Goal: Check status: Check status

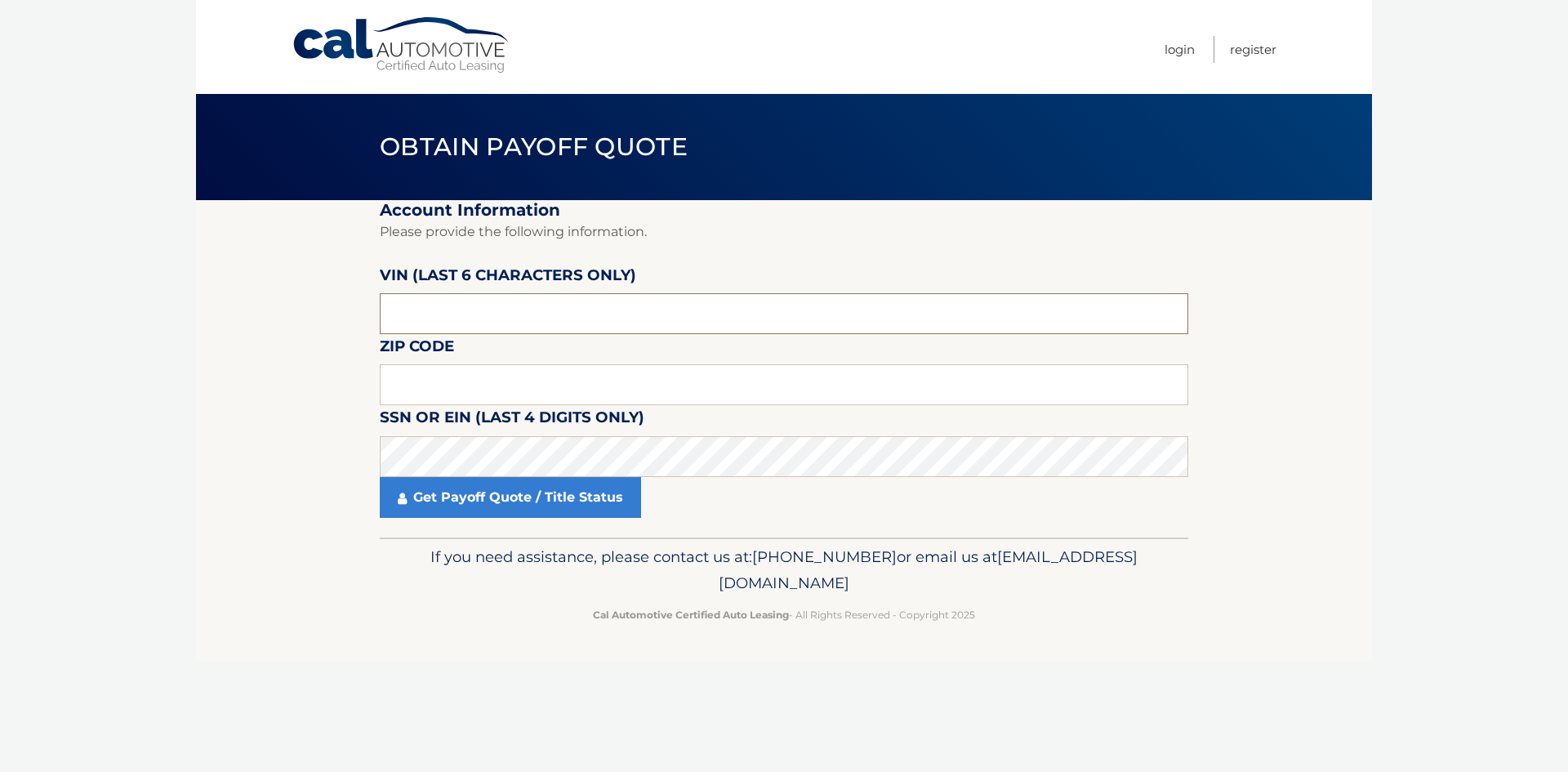
click at [506, 315] on input "text" at bounding box center [784, 313] width 808 height 41
click at [432, 311] on input "text" at bounding box center [784, 313] width 808 height 41
paste input "669942"
type input "669942"
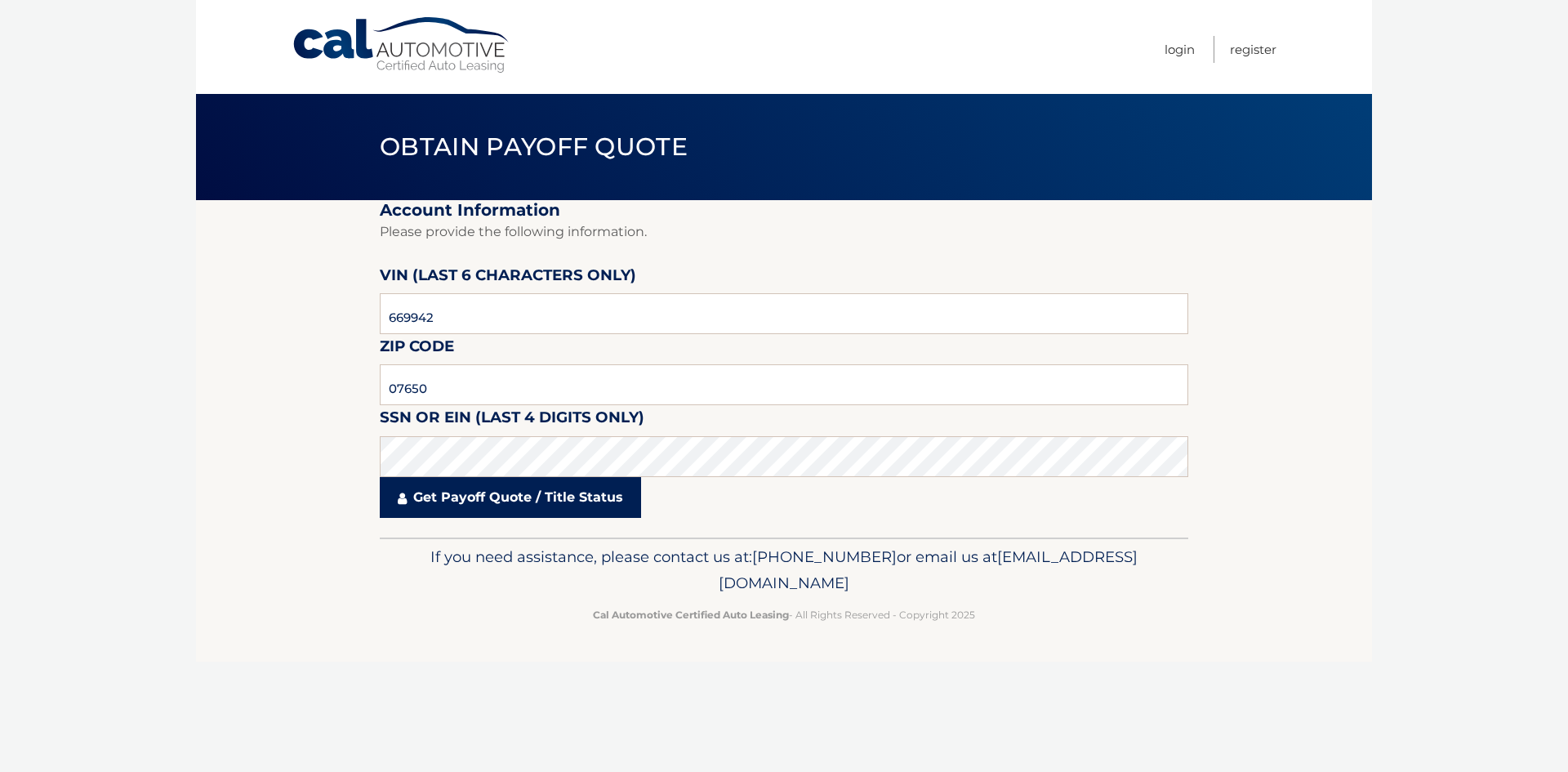
click at [494, 493] on link "Get Payoff Quote / Title Status" at bounding box center [510, 497] width 261 height 41
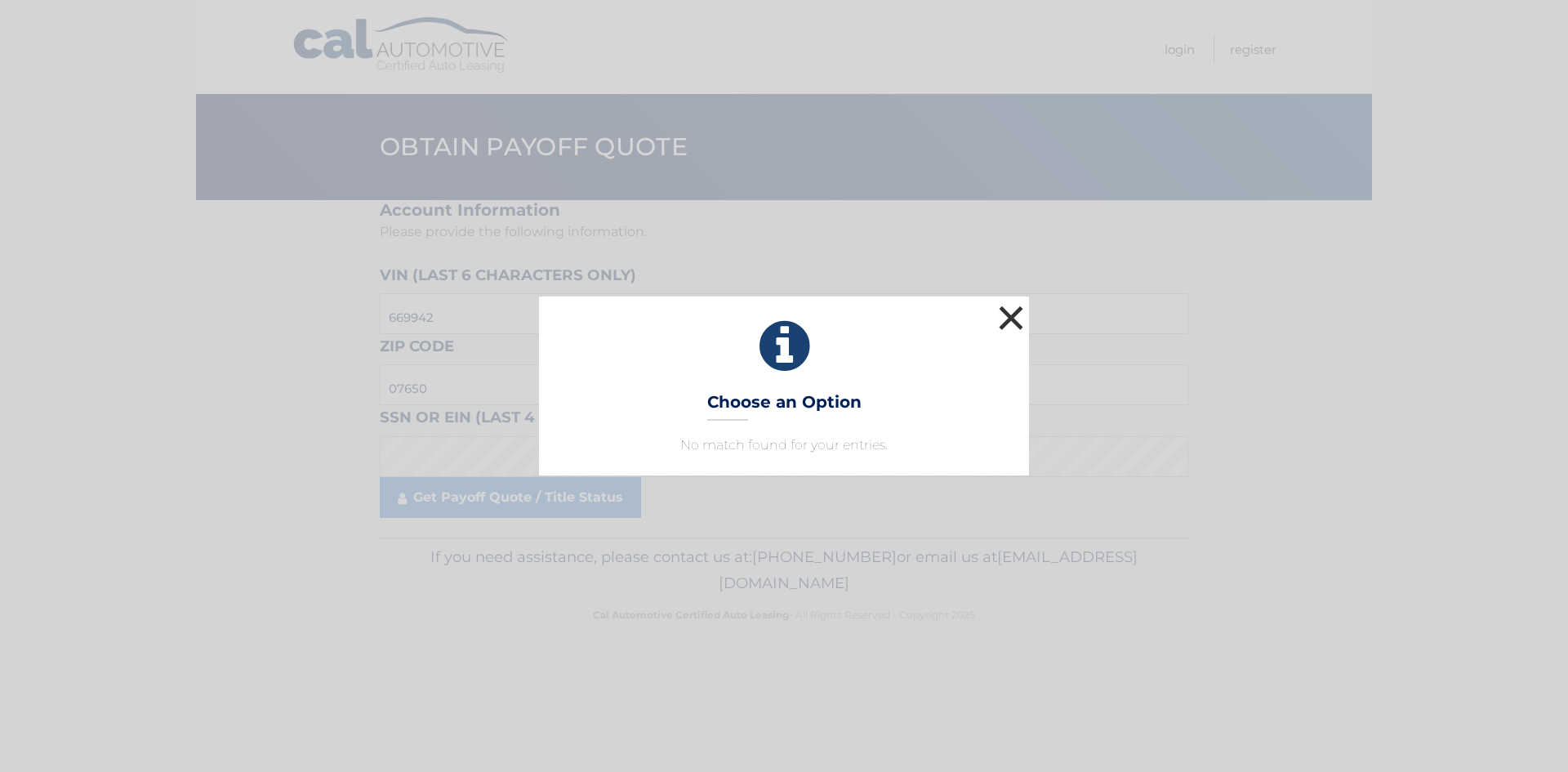
click at [1013, 321] on button "×" at bounding box center [1011, 318] width 33 height 33
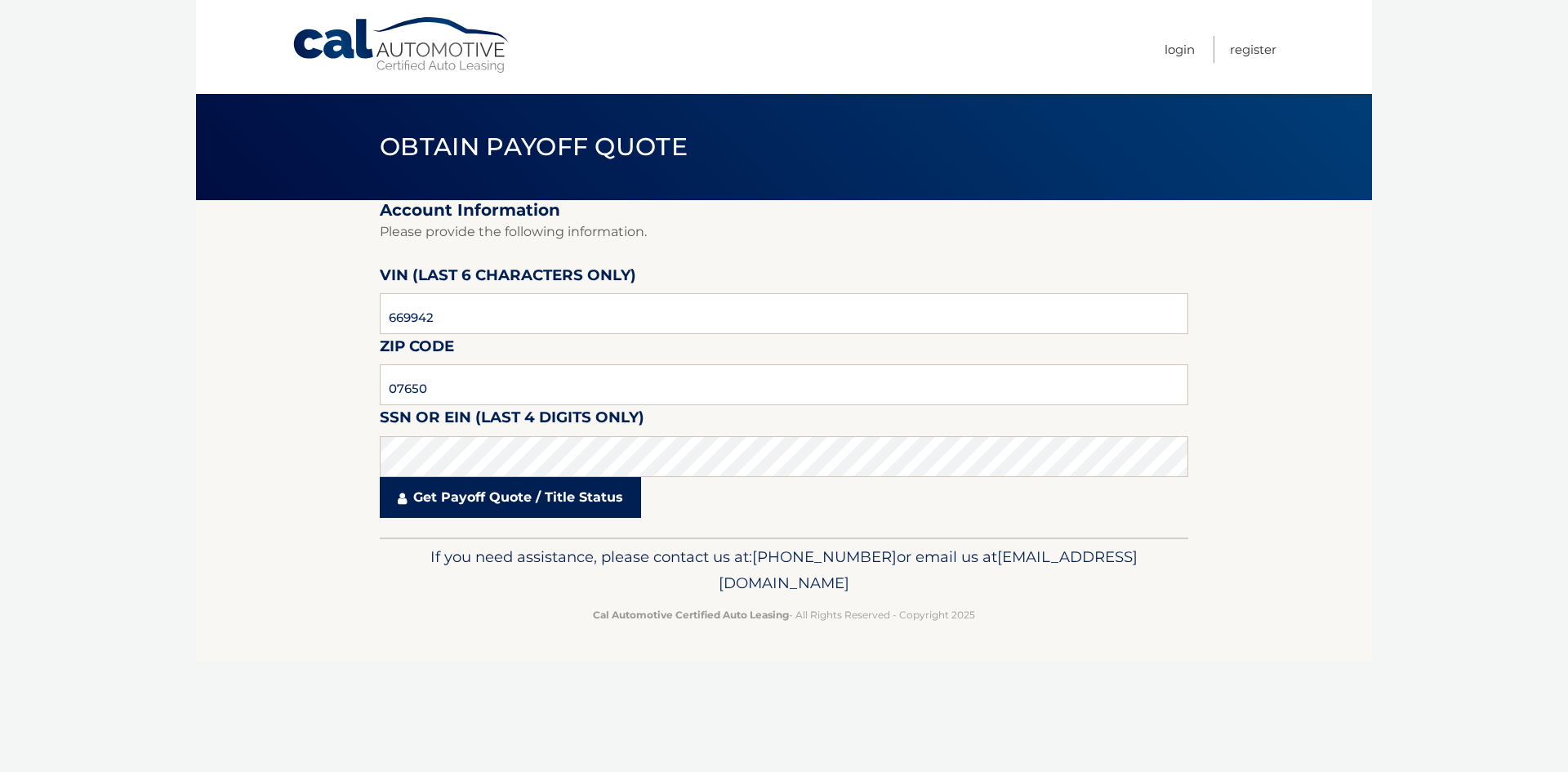
click at [498, 498] on link "Get Payoff Quote / Title Status" at bounding box center [510, 497] width 261 height 41
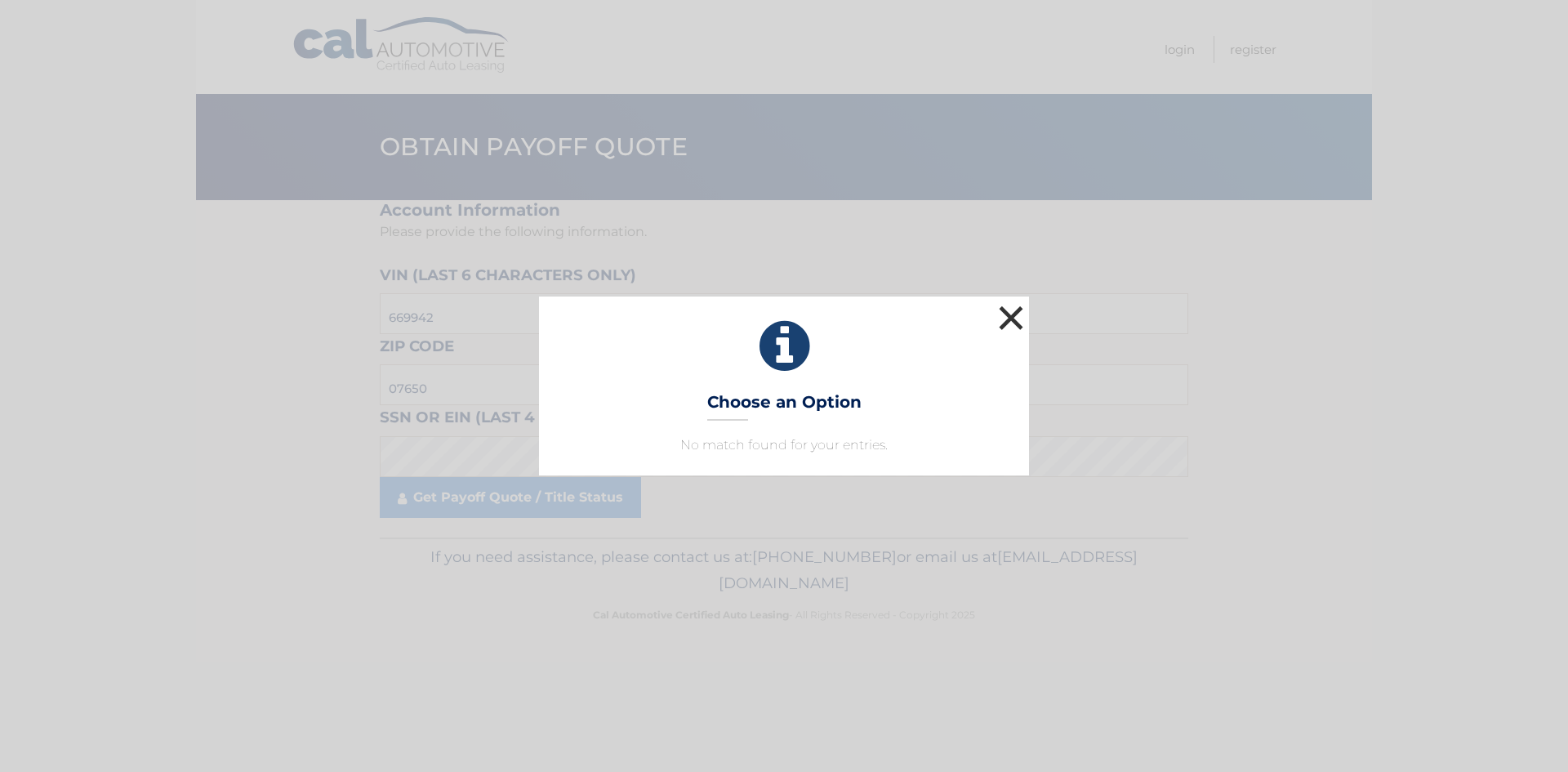
click at [1010, 307] on button "×" at bounding box center [1011, 318] width 33 height 33
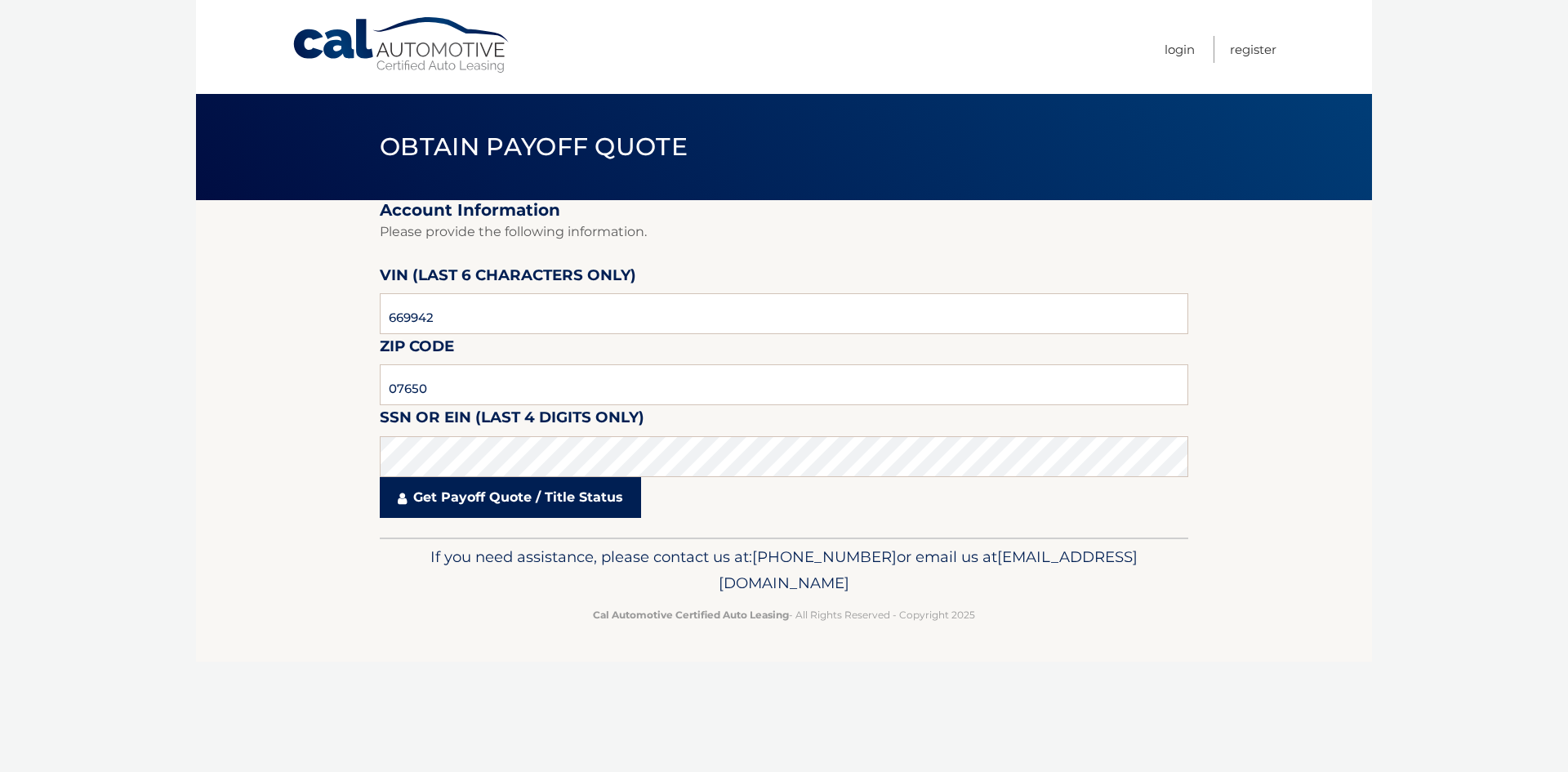
click at [527, 492] on link "Get Payoff Quote / Title Status" at bounding box center [510, 497] width 261 height 41
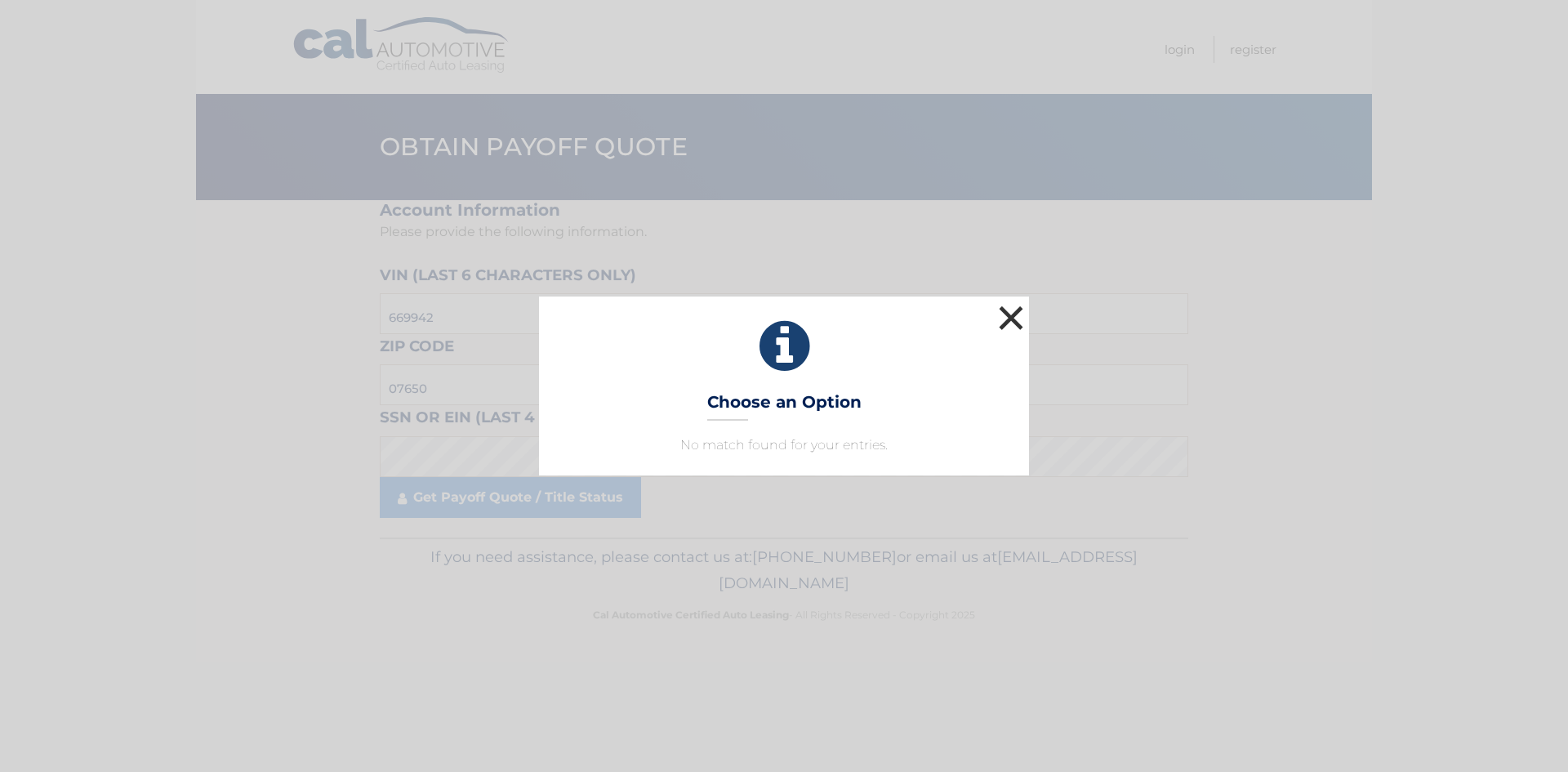
click at [1006, 314] on button "×" at bounding box center [1011, 318] width 33 height 33
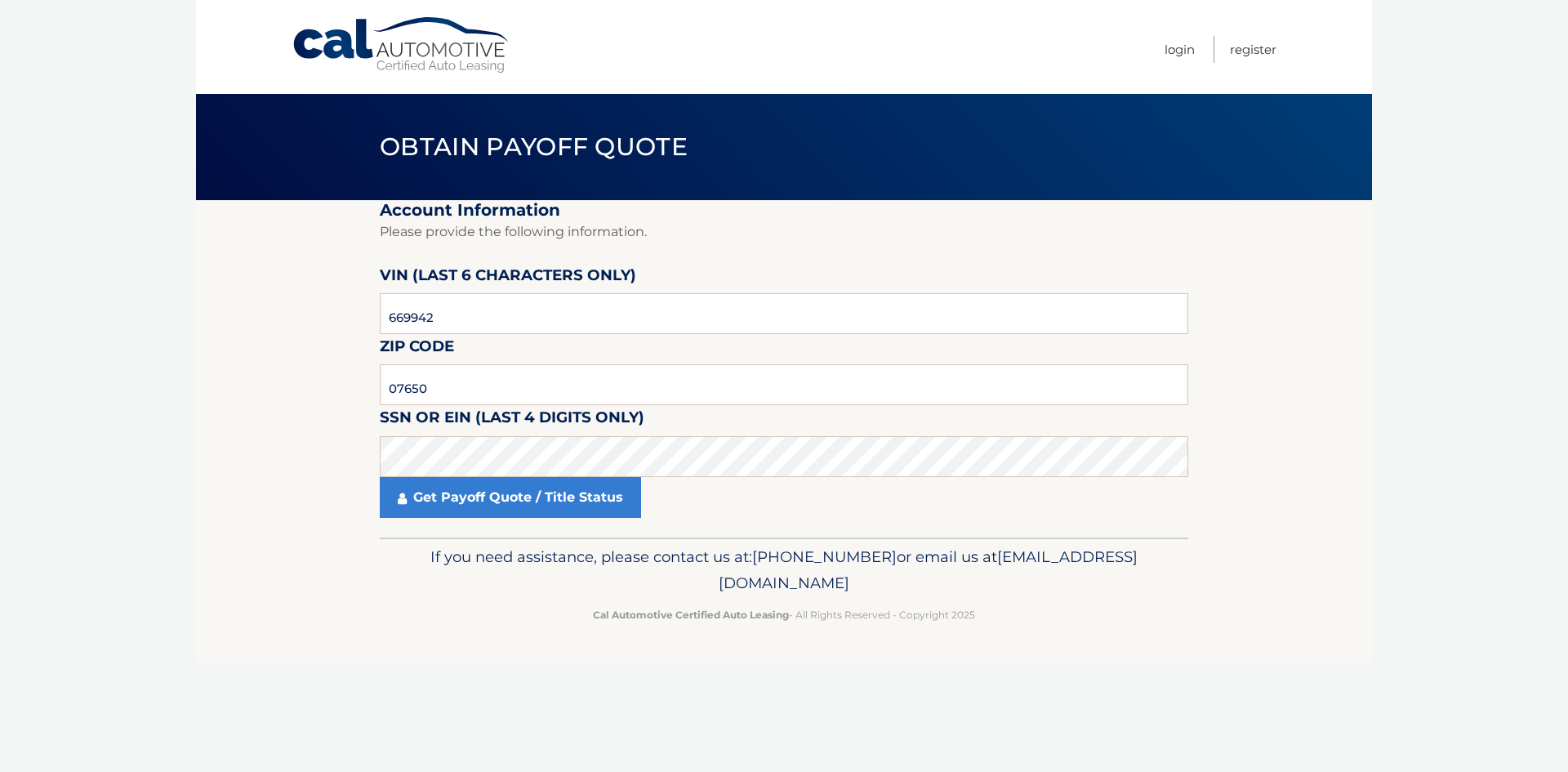
click at [220, 519] on section "Account Information Please provide the following information. [PERSON_NAME] (la…" at bounding box center [784, 369] width 1176 height 337
click at [510, 502] on link "Get Payoff Quote / Title Status" at bounding box center [510, 497] width 261 height 41
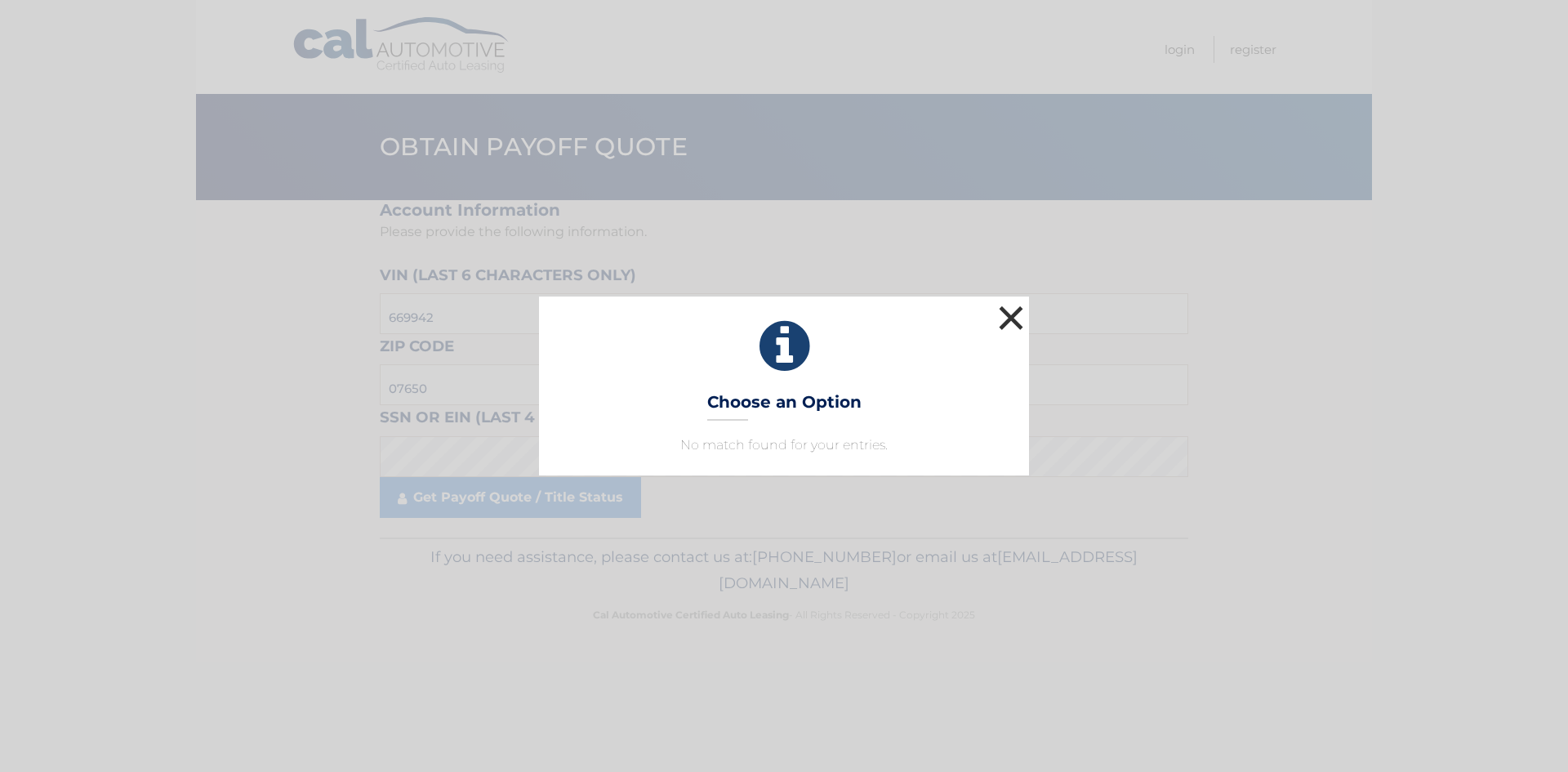
click at [1013, 320] on button "×" at bounding box center [1011, 318] width 33 height 33
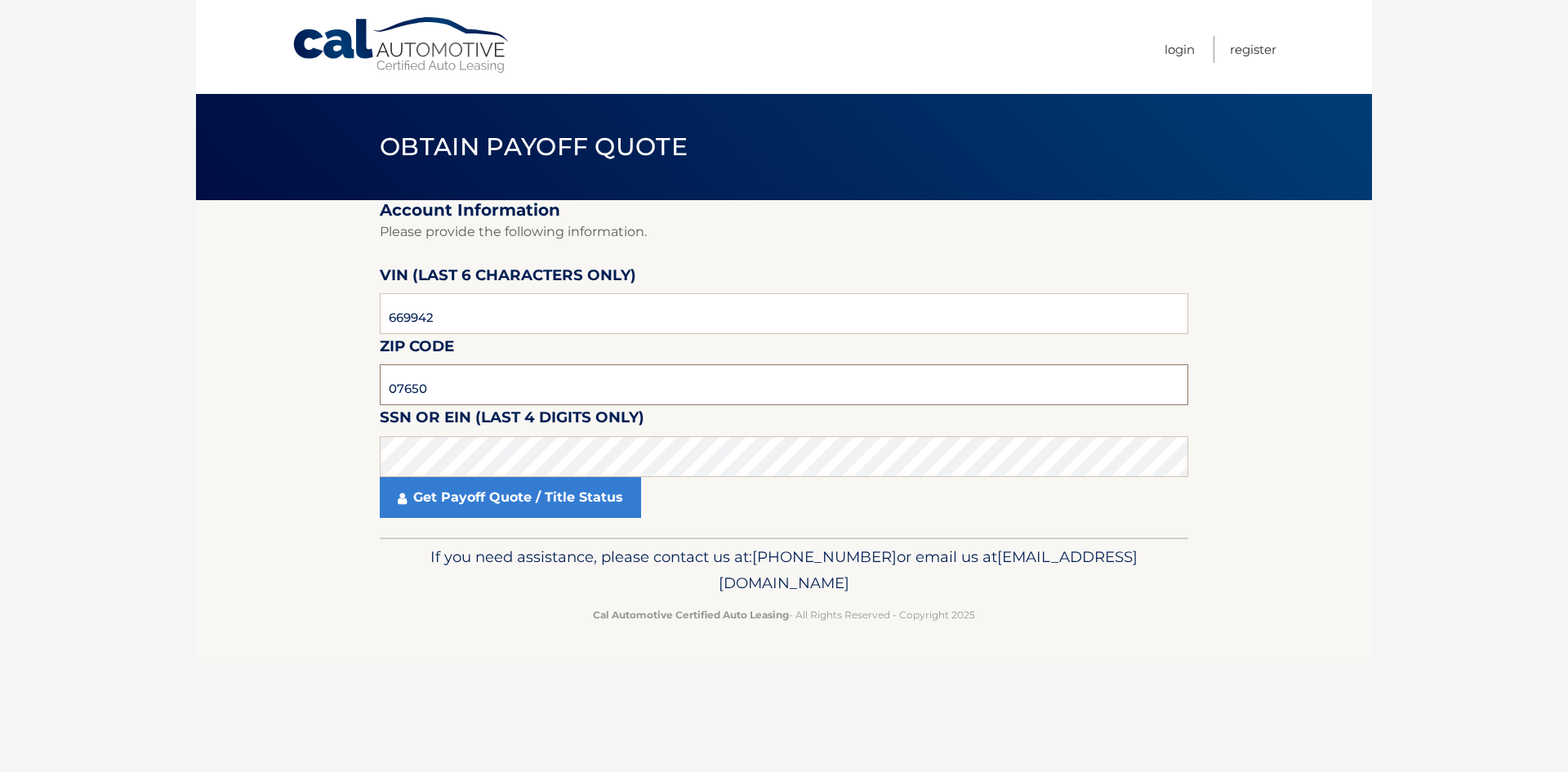
drag, startPoint x: 445, startPoint y: 386, endPoint x: 326, endPoint y: 379, distance: 119.2
click at [326, 379] on section "Account Information Please provide the following information. [PERSON_NAME] (la…" at bounding box center [784, 369] width 1176 height 337
type input "07074"
click at [549, 503] on link "Get Payoff Quote / Title Status" at bounding box center [510, 497] width 261 height 41
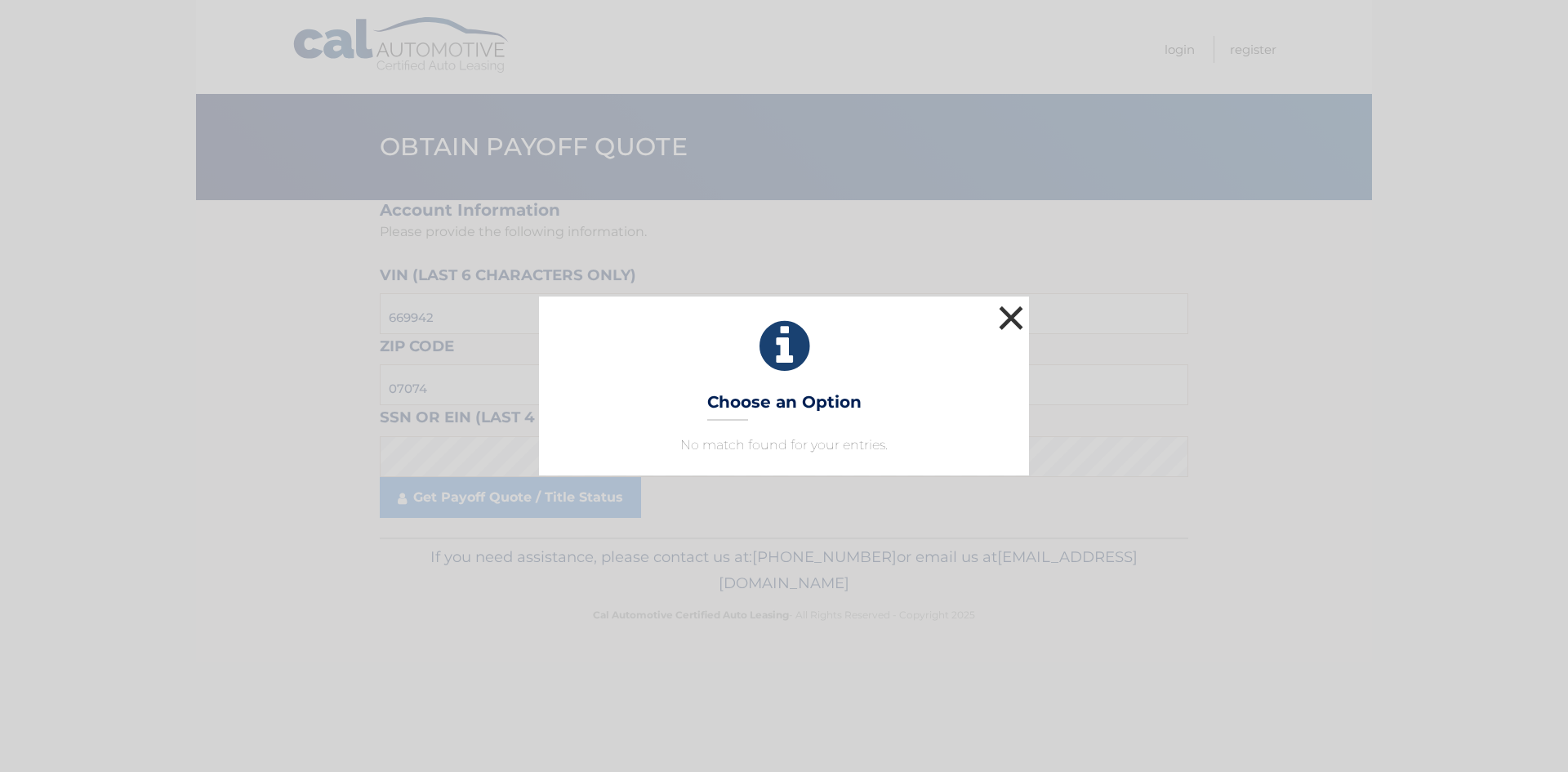
click at [1011, 318] on button "×" at bounding box center [1011, 318] width 33 height 33
